Goal: Transaction & Acquisition: Purchase product/service

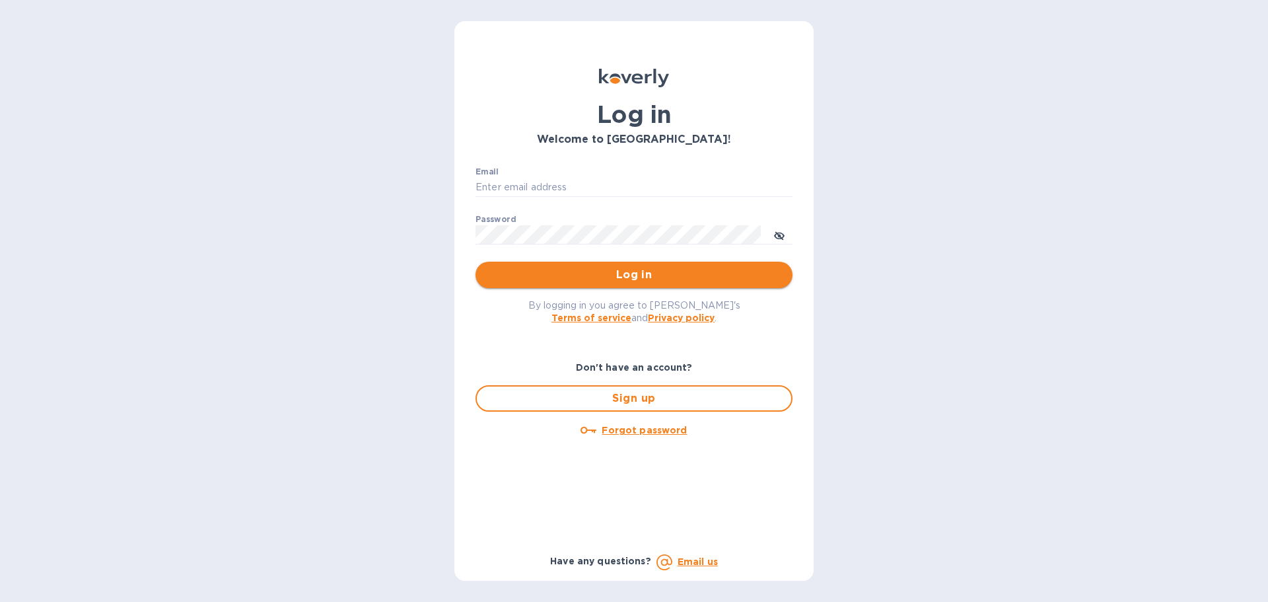
type input "[PERSON_NAME][EMAIL_ADDRESS][DOMAIN_NAME]"
click at [608, 275] on span "Log in" at bounding box center [634, 275] width 296 height 16
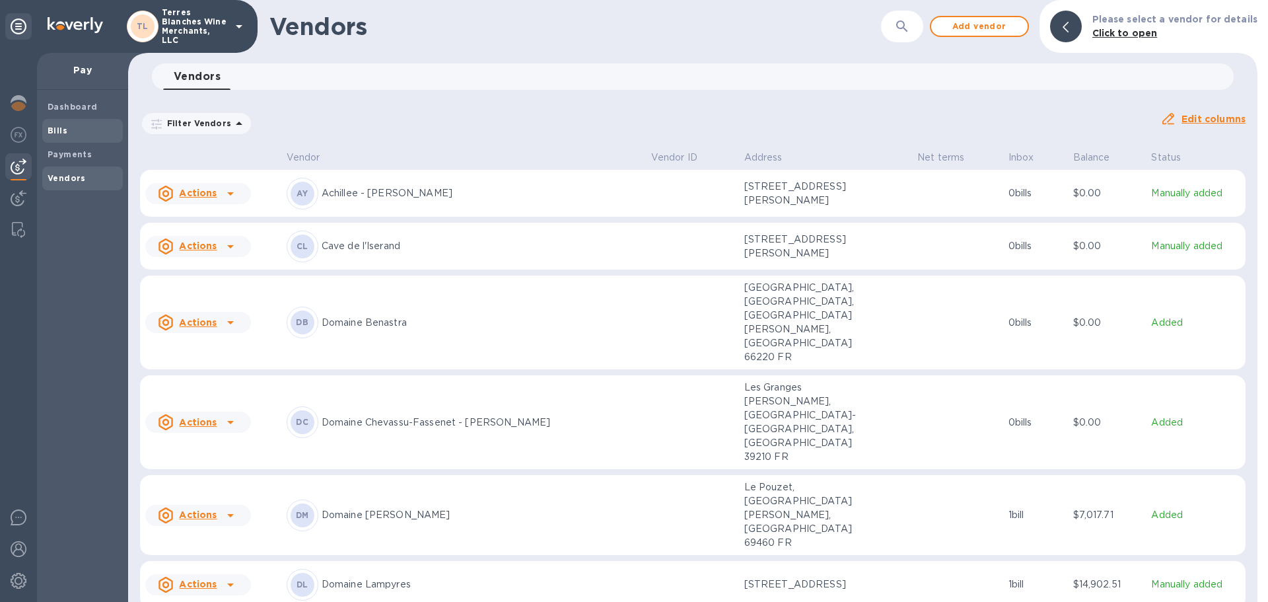
click at [62, 124] on span "Bills" at bounding box center [58, 130] width 20 height 13
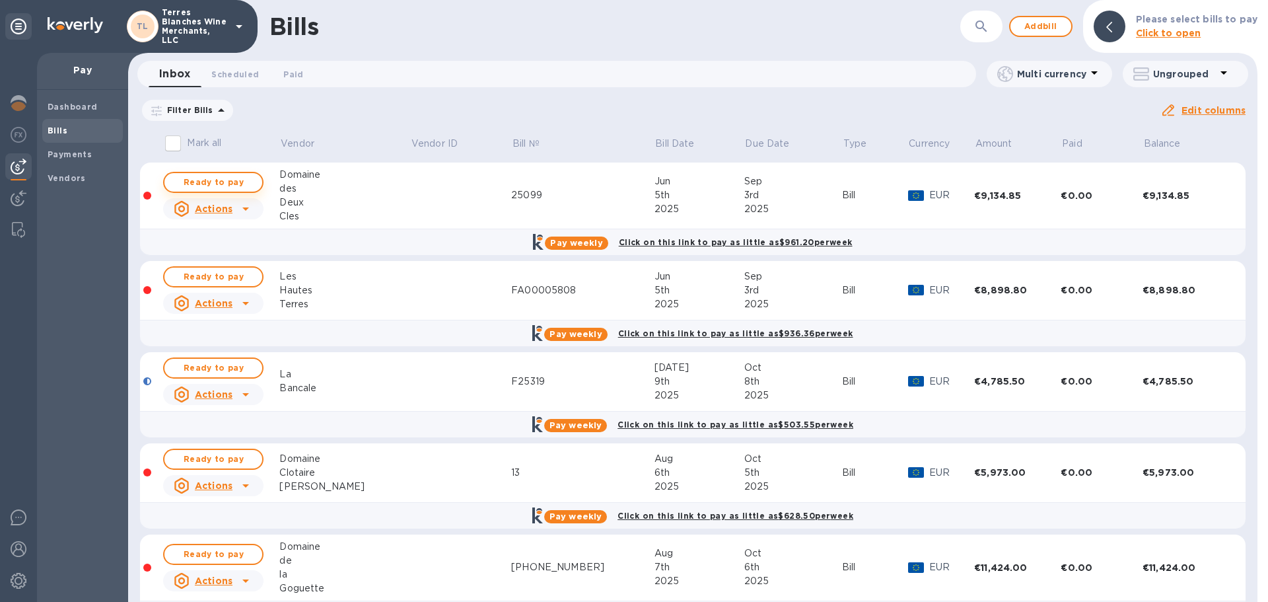
click at [223, 185] on span "Ready to pay" at bounding box center [213, 182] width 77 height 16
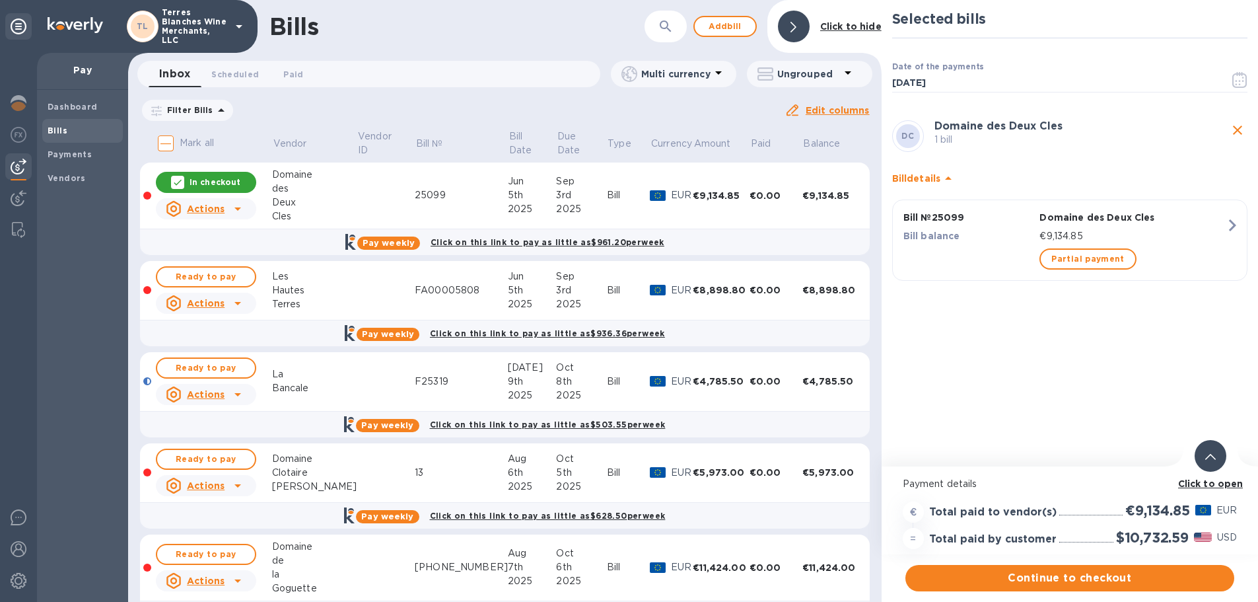
click at [1193, 478] on b "Click to open" at bounding box center [1210, 483] width 65 height 11
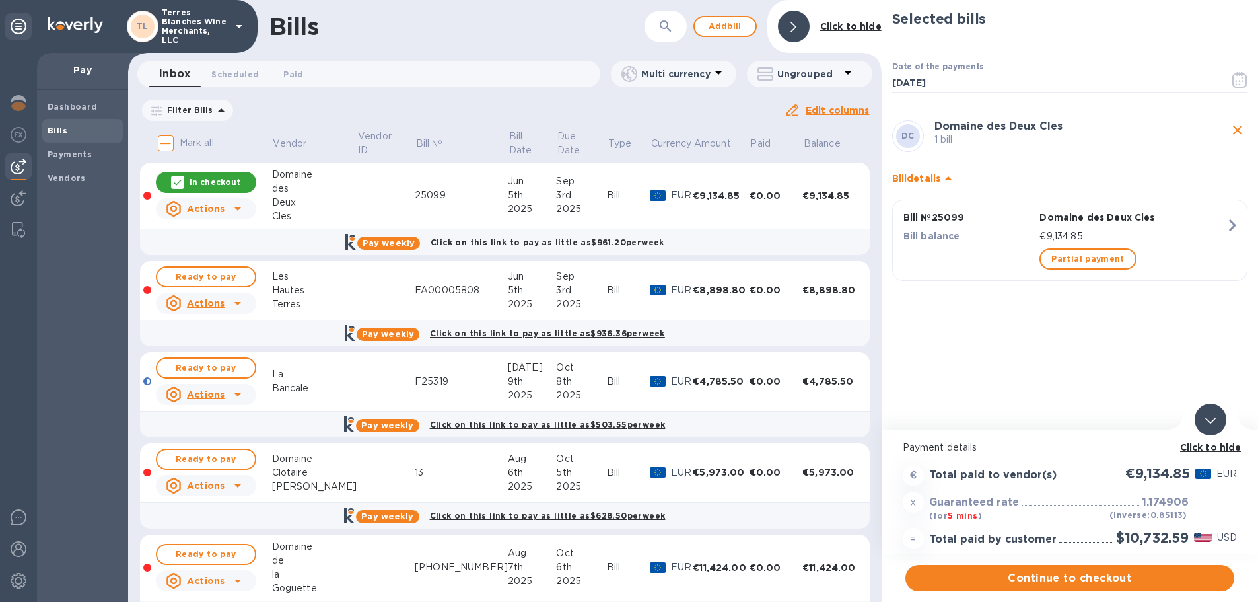
scroll to position [10, 0]
click at [1061, 574] on span "Continue to checkout" at bounding box center [1070, 578] width 308 height 16
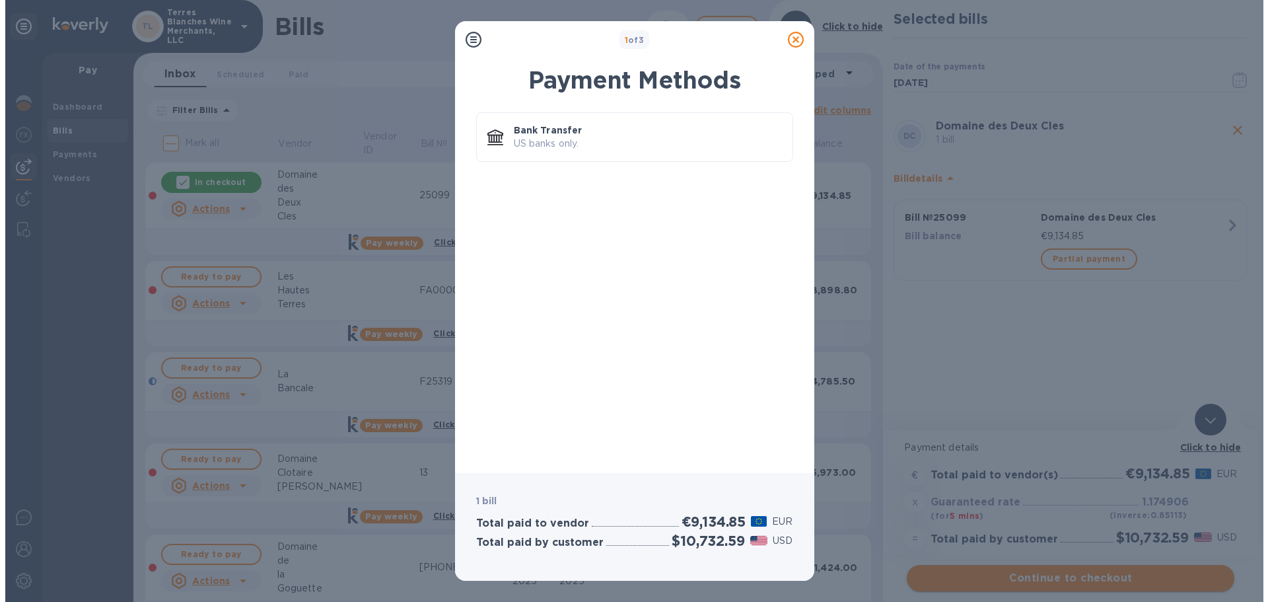
scroll to position [0, 0]
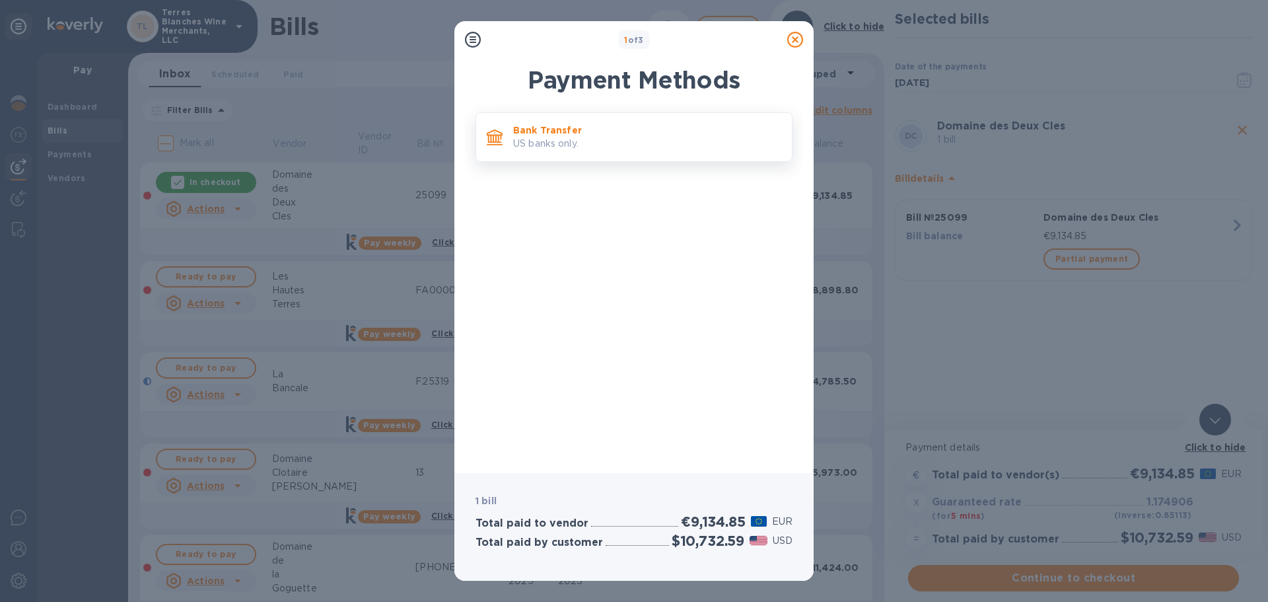
click at [581, 136] on p "Bank Transfer" at bounding box center [647, 130] width 268 height 13
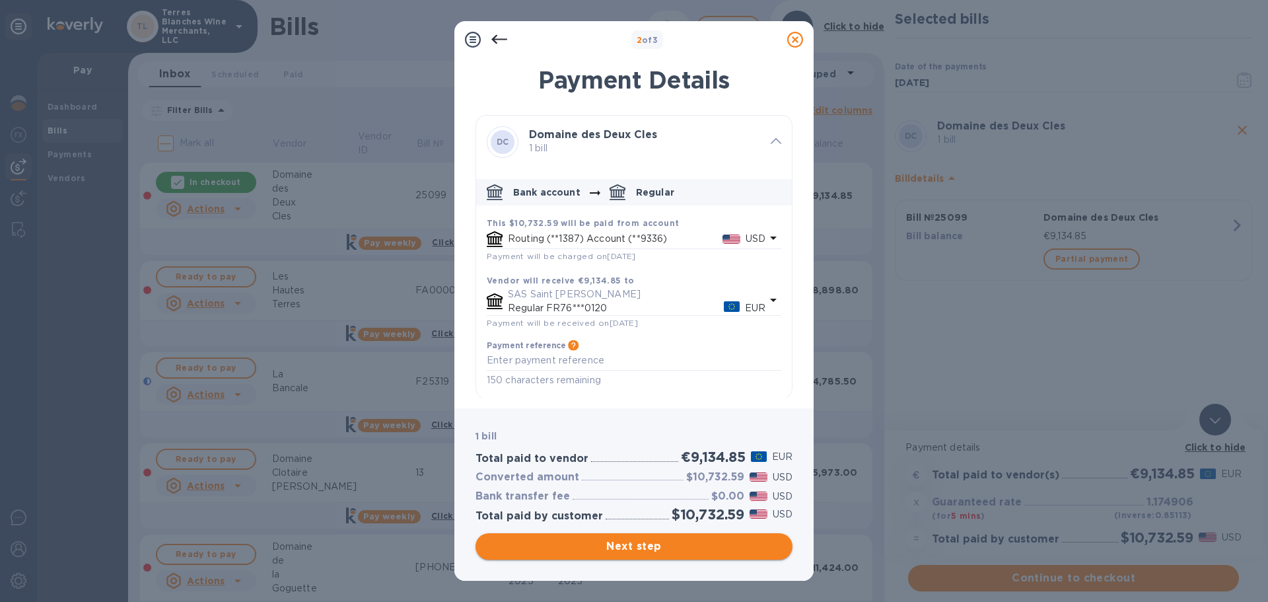
click at [650, 546] on span "Next step" at bounding box center [634, 546] width 296 height 16
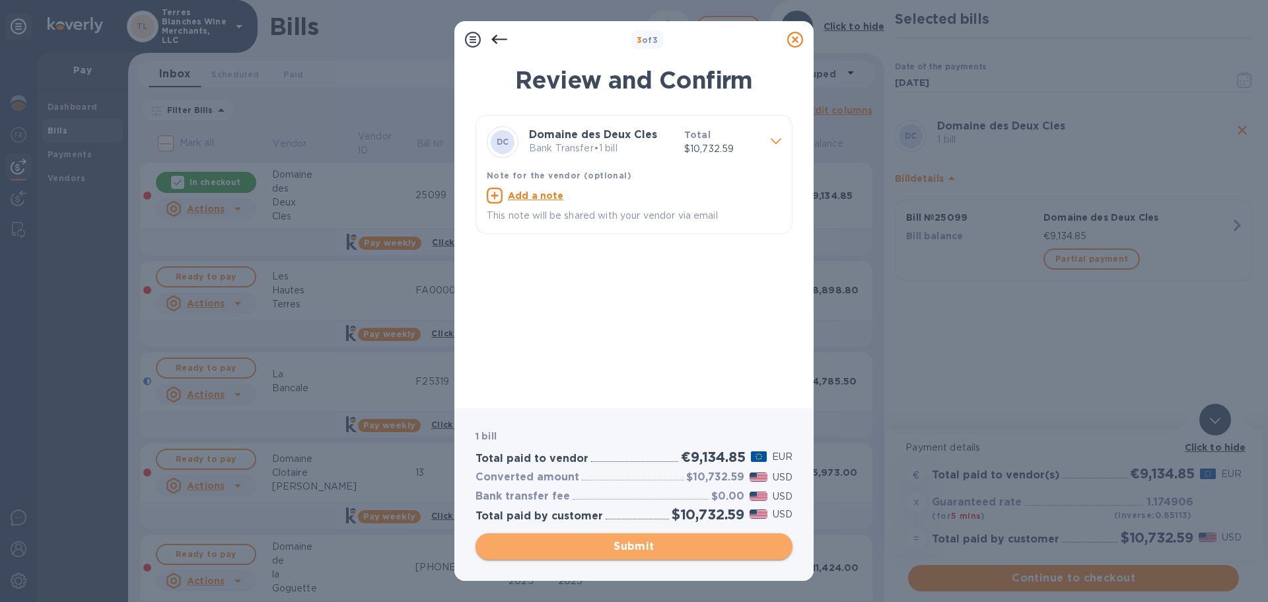
click at [651, 542] on span "Submit" at bounding box center [634, 546] width 296 height 16
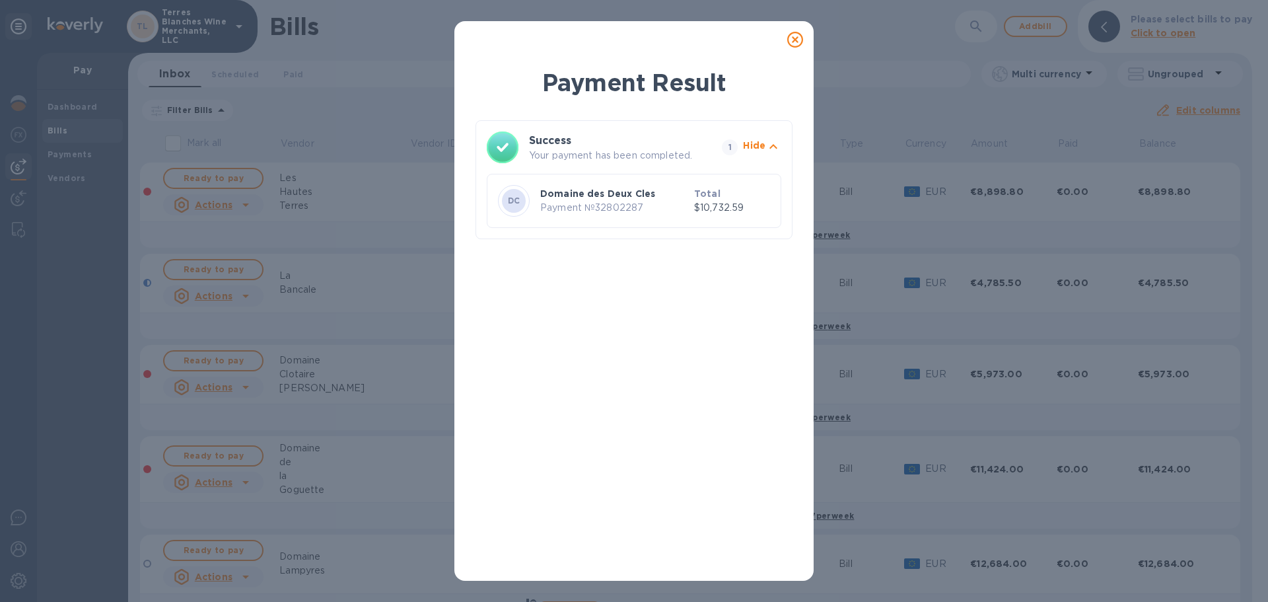
click at [796, 40] on icon at bounding box center [795, 40] width 16 height 16
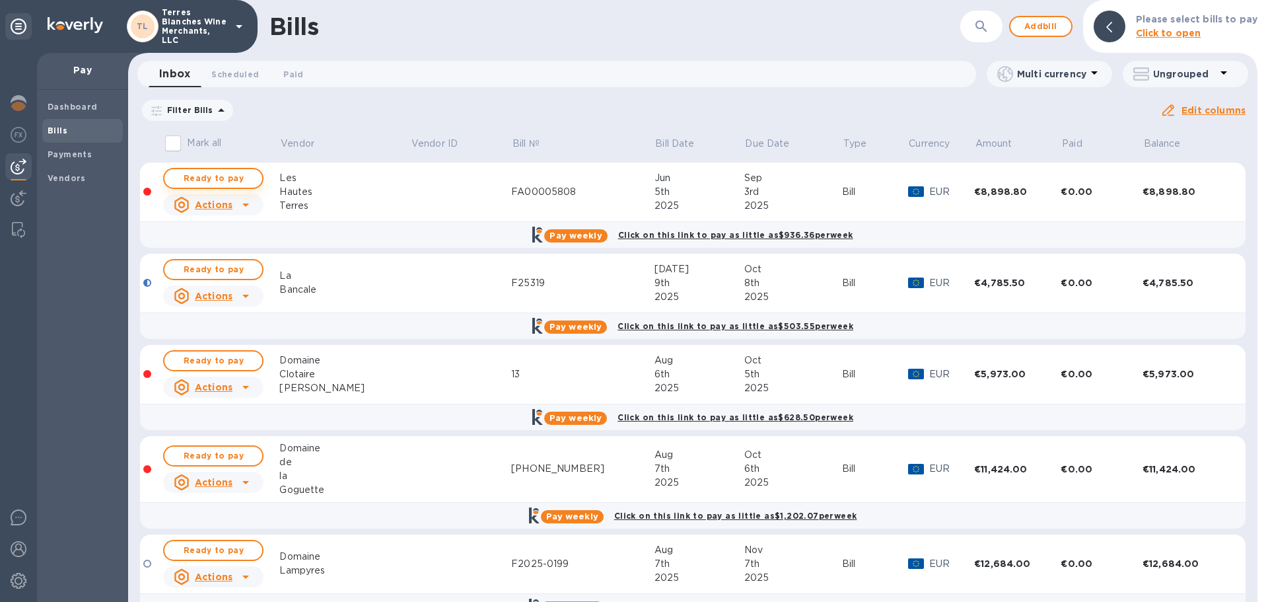
click at [227, 184] on span "Ready to pay" at bounding box center [213, 178] width 77 height 16
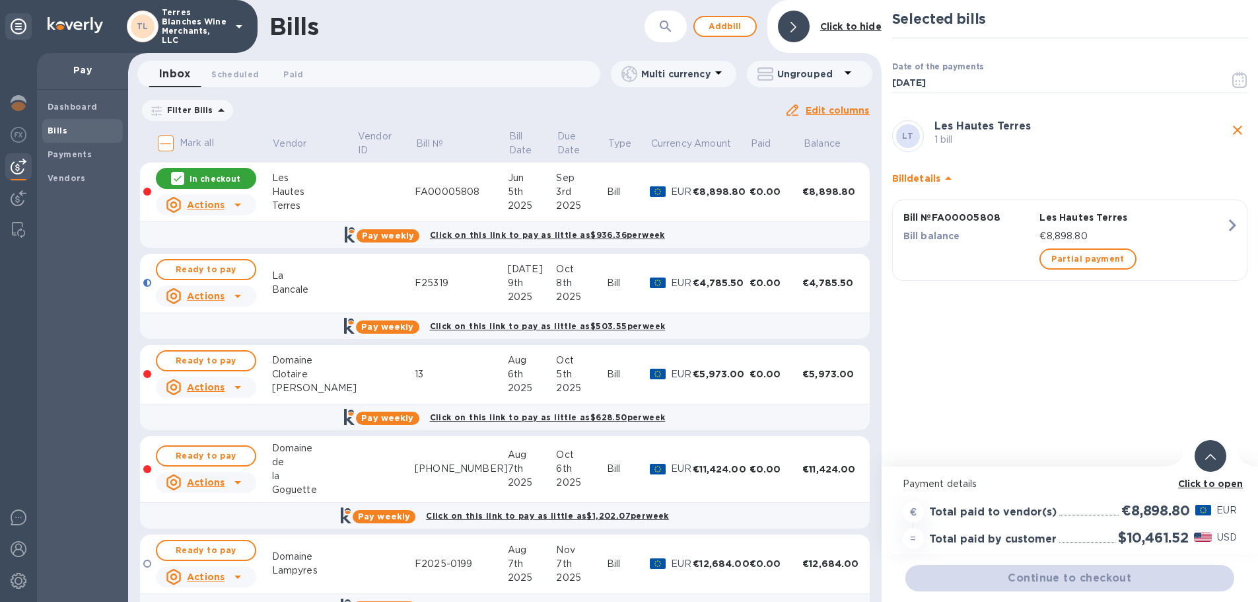
click at [1217, 462] on div at bounding box center [1211, 456] width 32 height 32
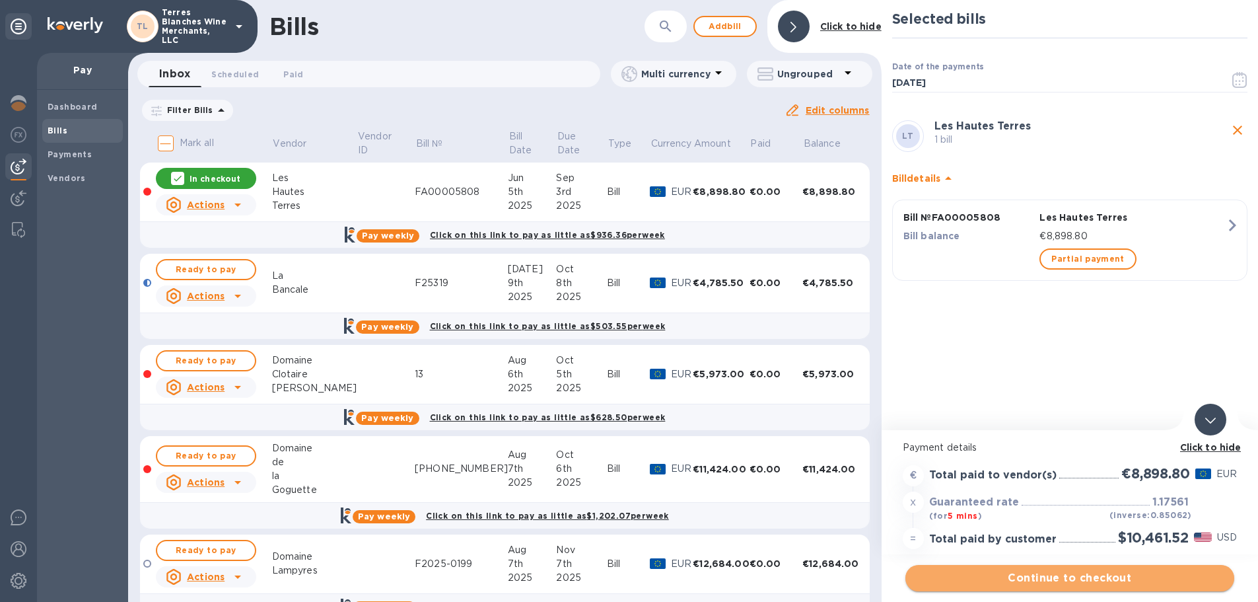
click at [1079, 579] on span "Continue to checkout" at bounding box center [1070, 578] width 308 height 16
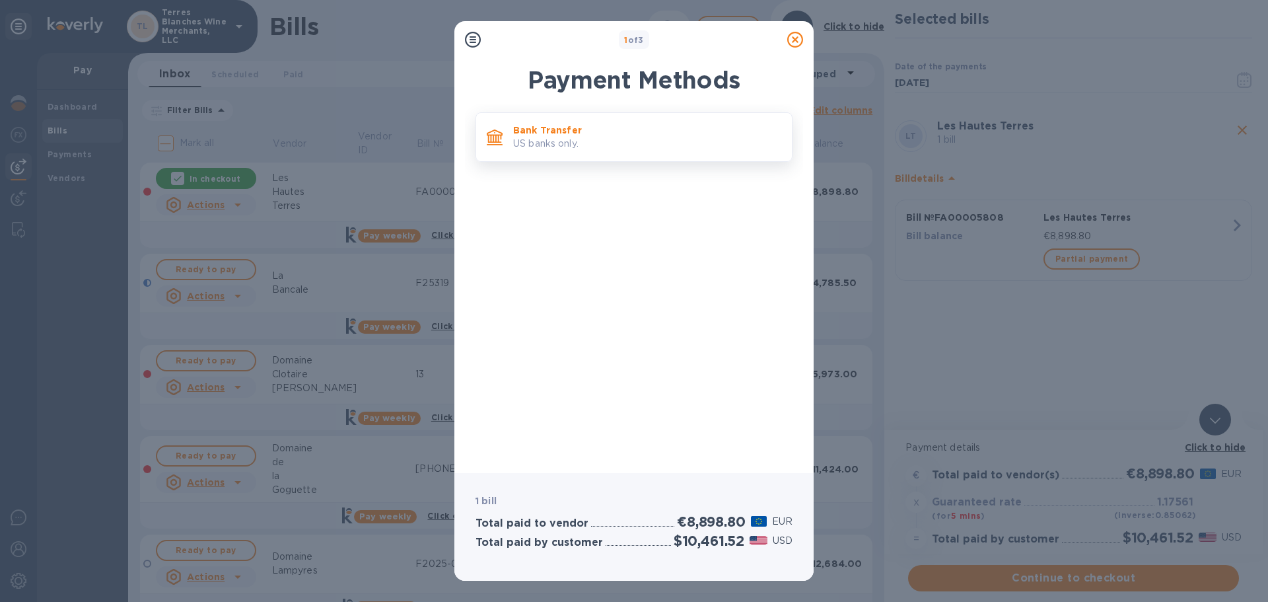
click at [524, 133] on p "Bank Transfer" at bounding box center [647, 130] width 268 height 13
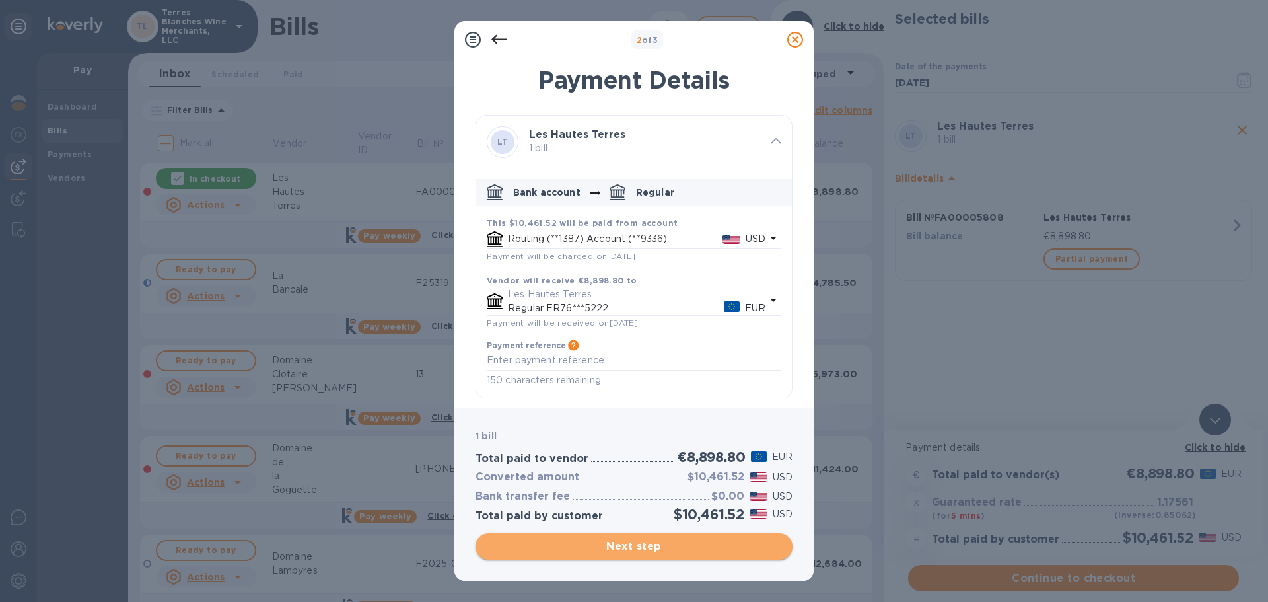
click at [587, 546] on span "Next step" at bounding box center [634, 546] width 296 height 16
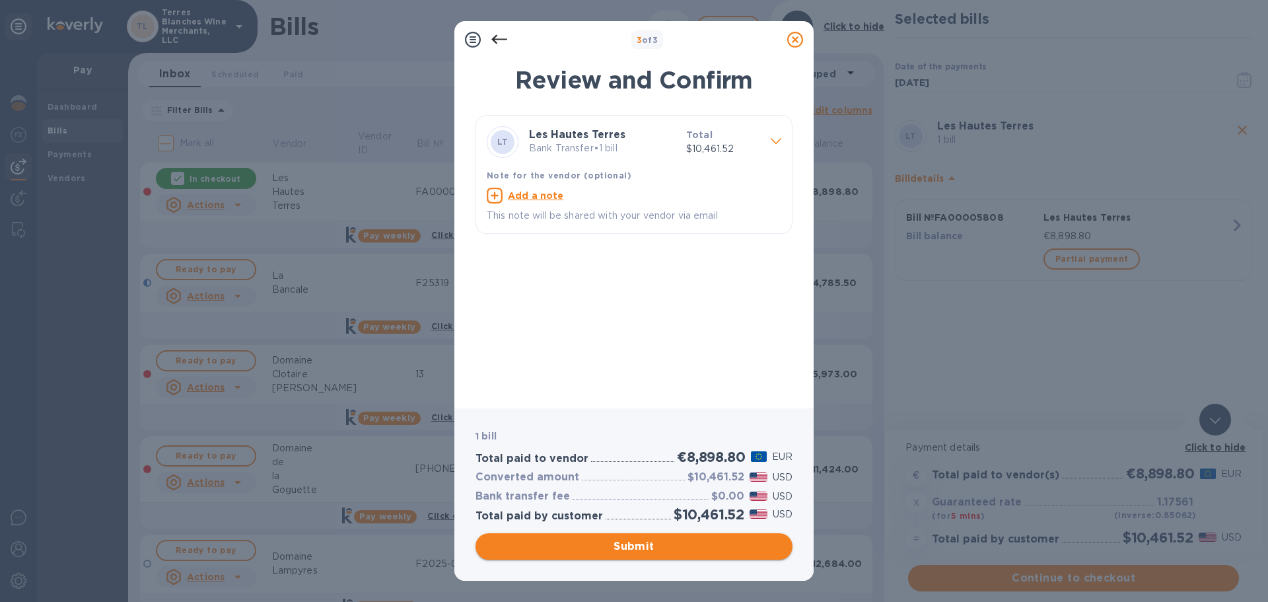
click at [644, 548] on span "Submit" at bounding box center [634, 546] width 296 height 16
